Goal: Use online tool/utility: Utilize a website feature to perform a specific function

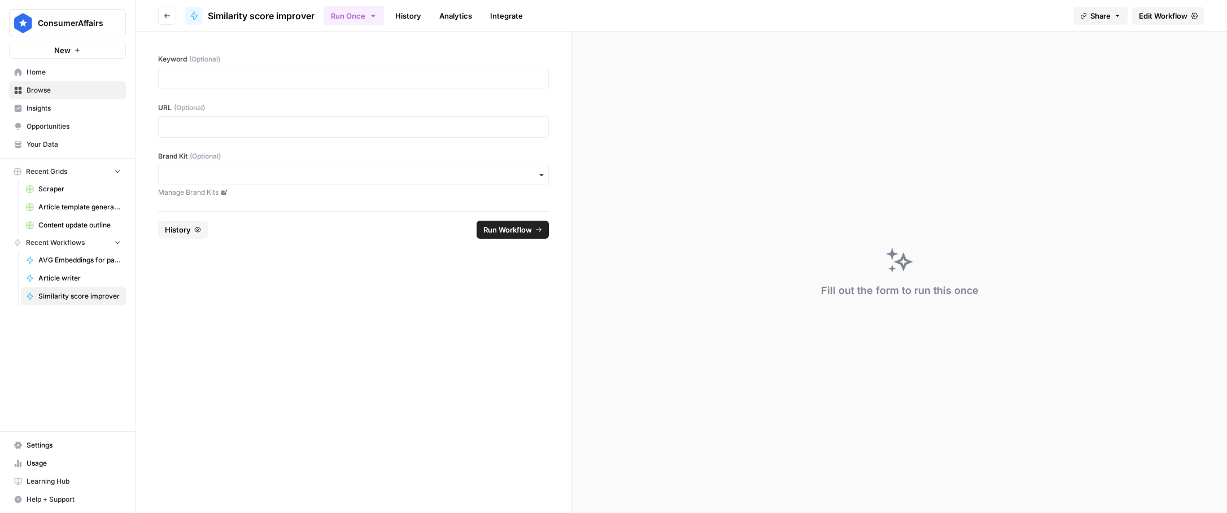
click at [275, 112] on label "URL (Optional)" at bounding box center [353, 108] width 391 height 10
click at [273, 128] on p at bounding box center [353, 126] width 376 height 11
click at [277, 79] on p at bounding box center [353, 78] width 376 height 11
click at [497, 229] on span "Run Workflow" at bounding box center [507, 229] width 49 height 11
